Goal: Task Accomplishment & Management: Manage account settings

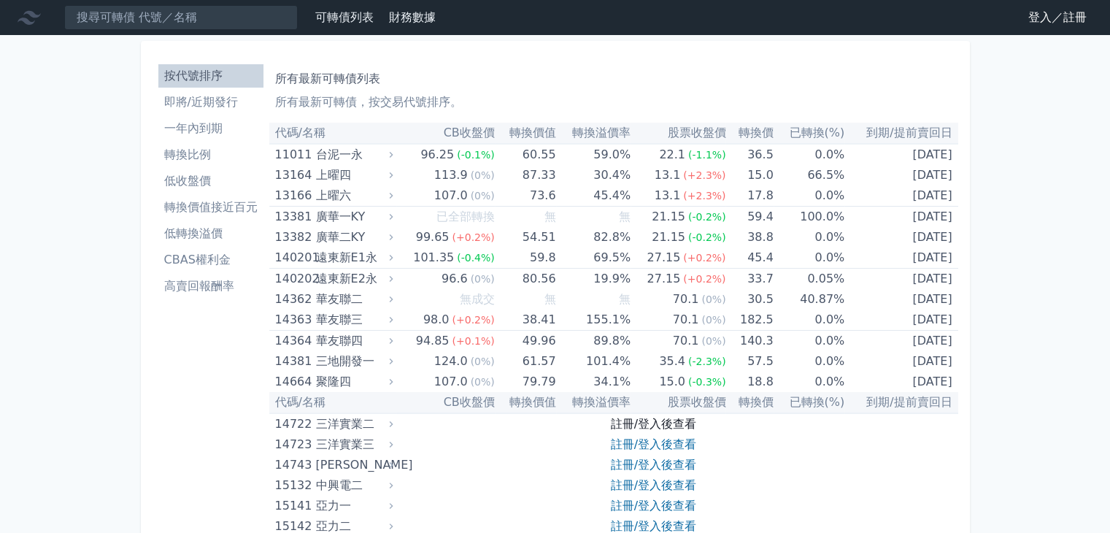
click at [661, 421] on link "註冊/登入後查看" at bounding box center [653, 424] width 85 height 14
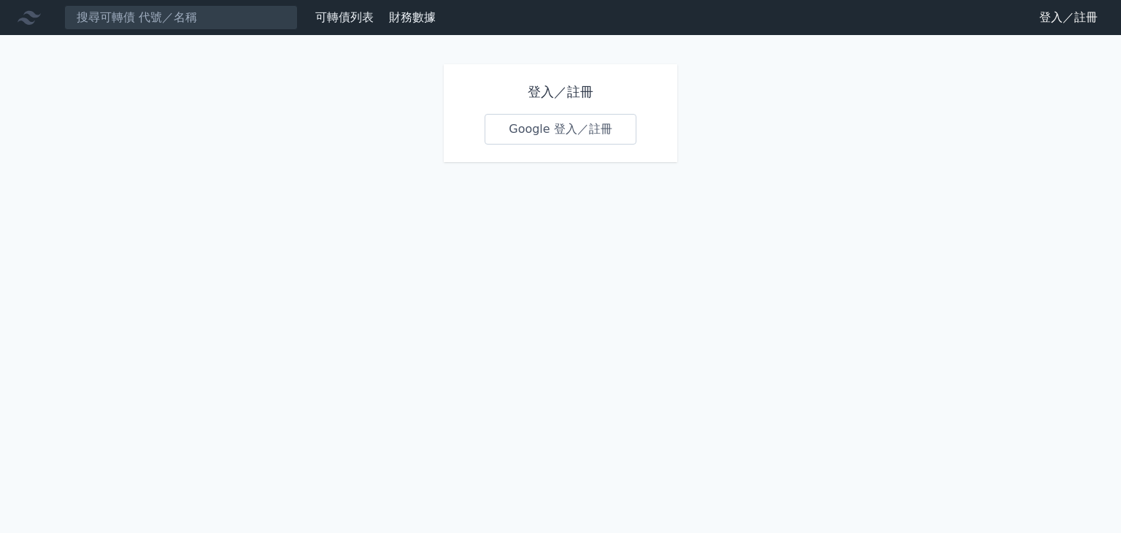
click at [561, 142] on link "Google 登入／註冊" at bounding box center [561, 129] width 152 height 31
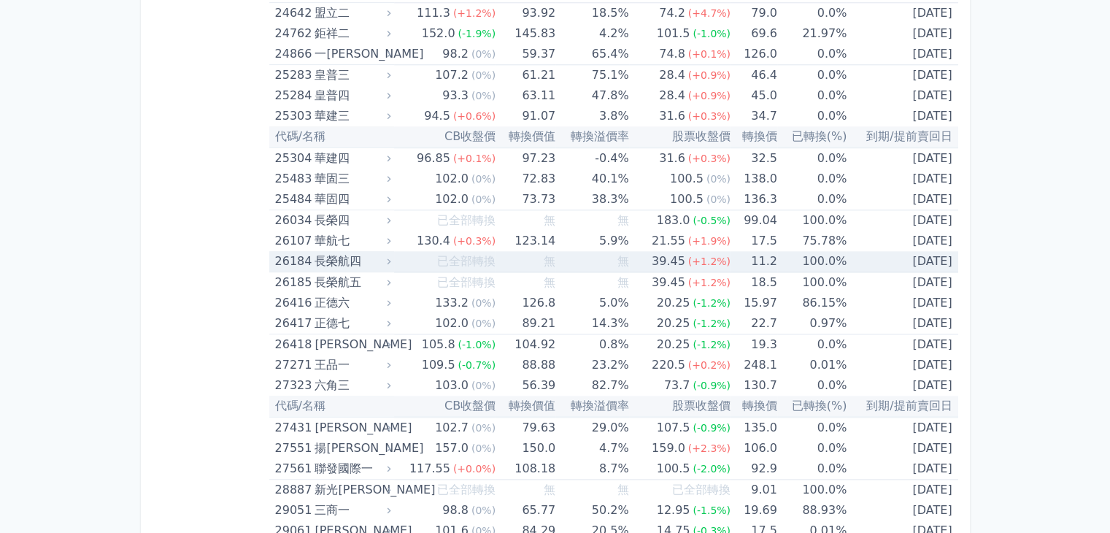
scroll to position [1387, 0]
